Goal: Information Seeking & Learning: Check status

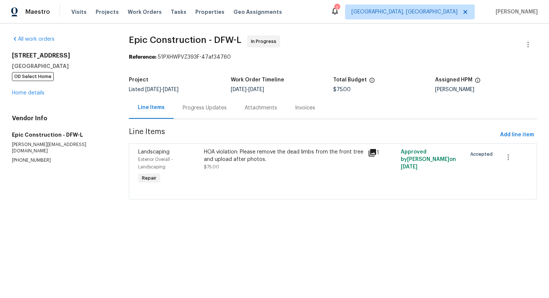
click at [202, 104] on div "Progress Updates" at bounding box center [205, 107] width 44 height 7
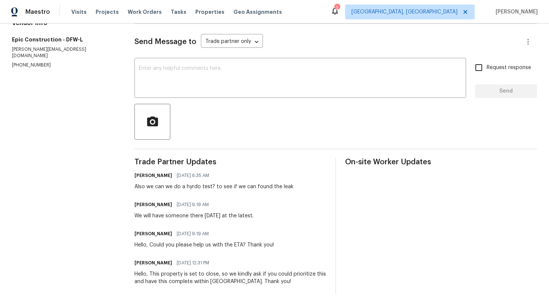
scroll to position [97, 0]
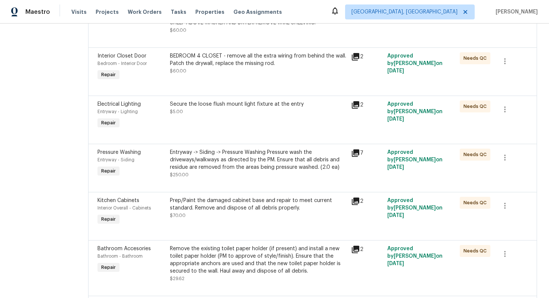
scroll to position [921, 0]
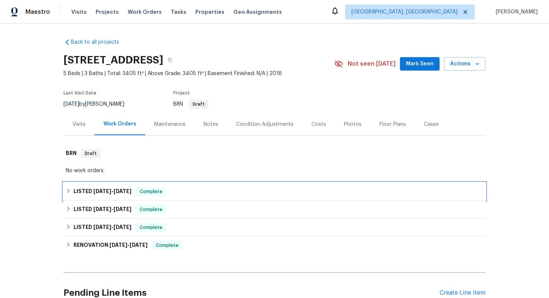
click at [246, 195] on div "LISTED 8/19/25 - 8/23/25 Complete" at bounding box center [274, 191] width 417 height 9
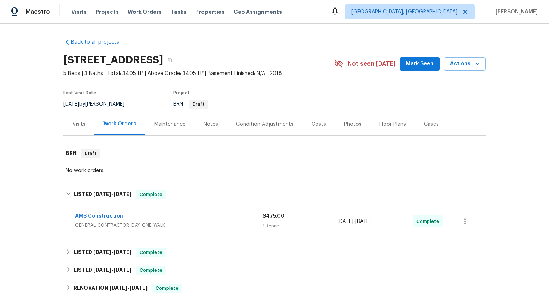
click at [218, 226] on span "GENERAL_CONTRACTOR, DAY_ONE_WALK" at bounding box center [168, 224] width 187 height 7
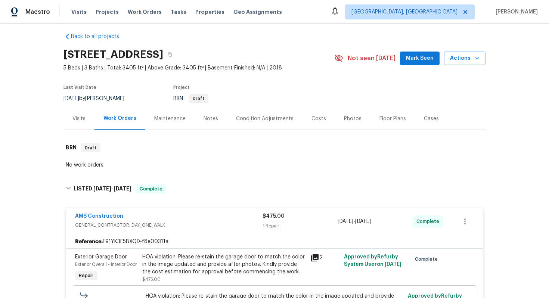
click at [217, 222] on span "GENERAL_CONTRACTOR, DAY_ONE_WALK" at bounding box center [168, 224] width 187 height 7
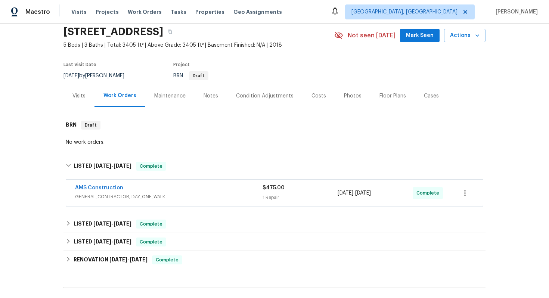
scroll to position [30, 0]
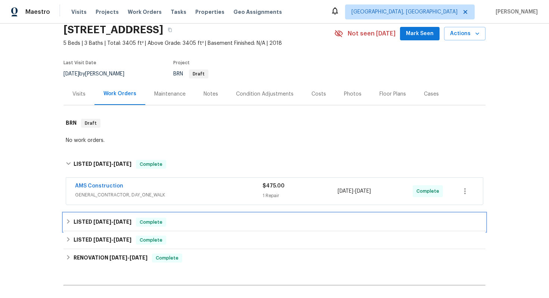
click at [214, 224] on div "LISTED 8/15/25 - 8/20/25 Complete" at bounding box center [274, 222] width 417 height 9
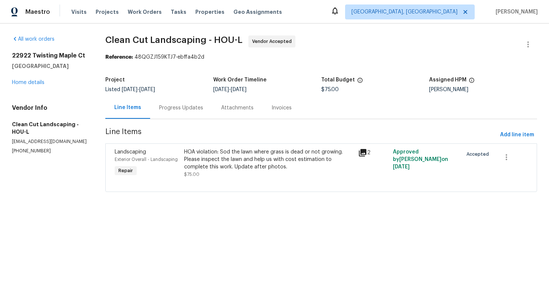
click at [31, 148] on p "(832) 942-9481" at bounding box center [49, 151] width 75 height 6
copy p "(832) 942-9481"
